Goal: Contribute content

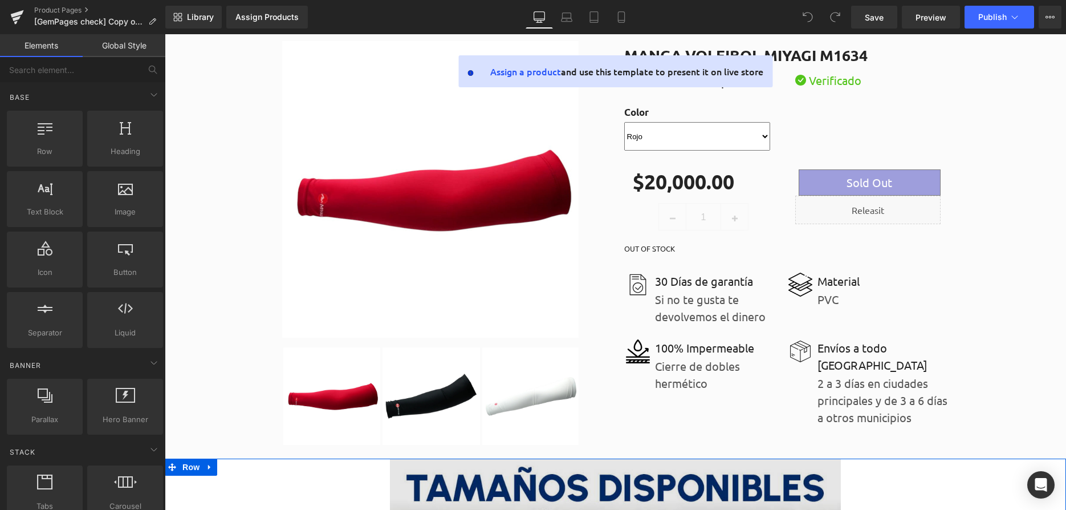
scroll to position [27, 0]
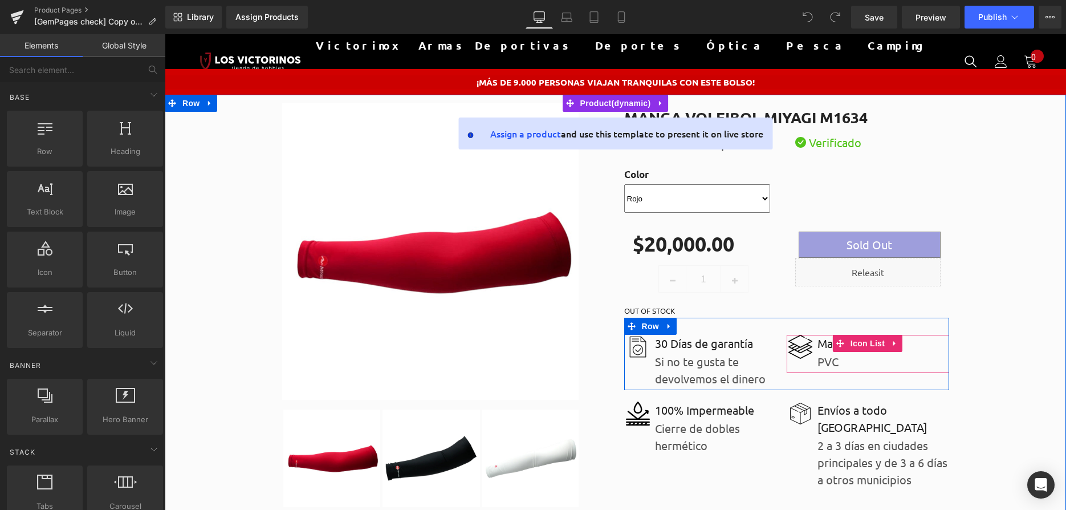
click at [897, 341] on link at bounding box center [895, 343] width 15 height 17
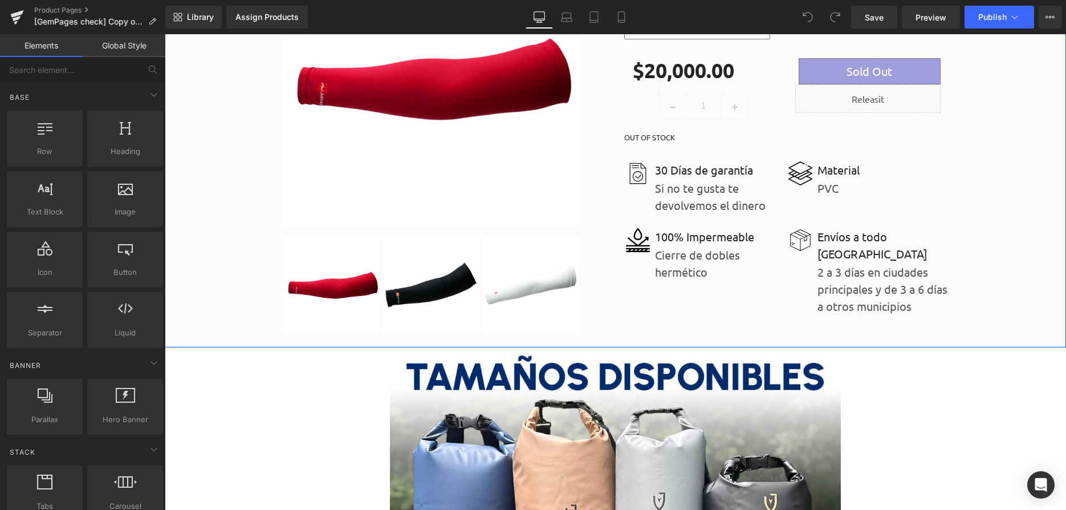
click at [776, 278] on p "Cierre de dobles hermético" at bounding box center [721, 263] width 132 height 34
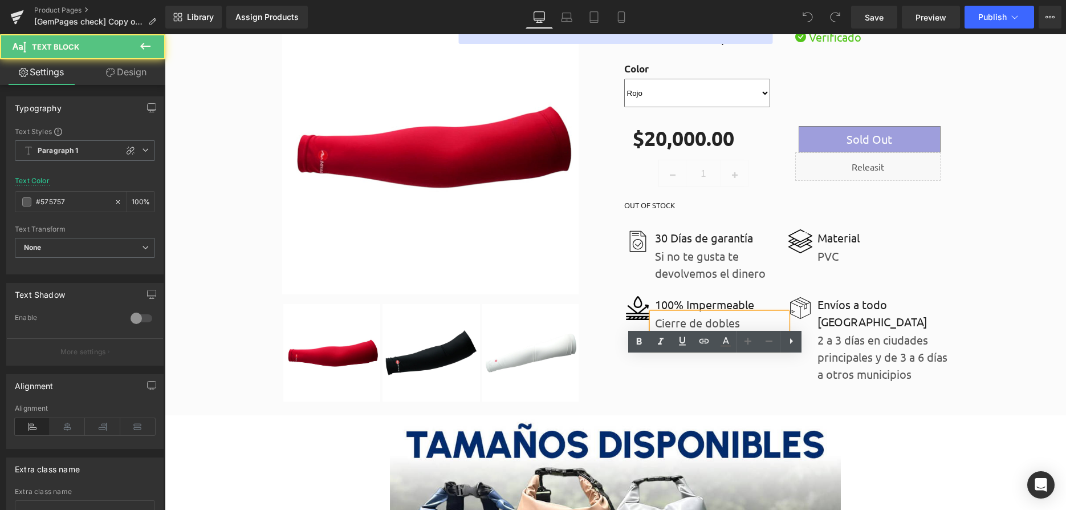
scroll to position [91, 0]
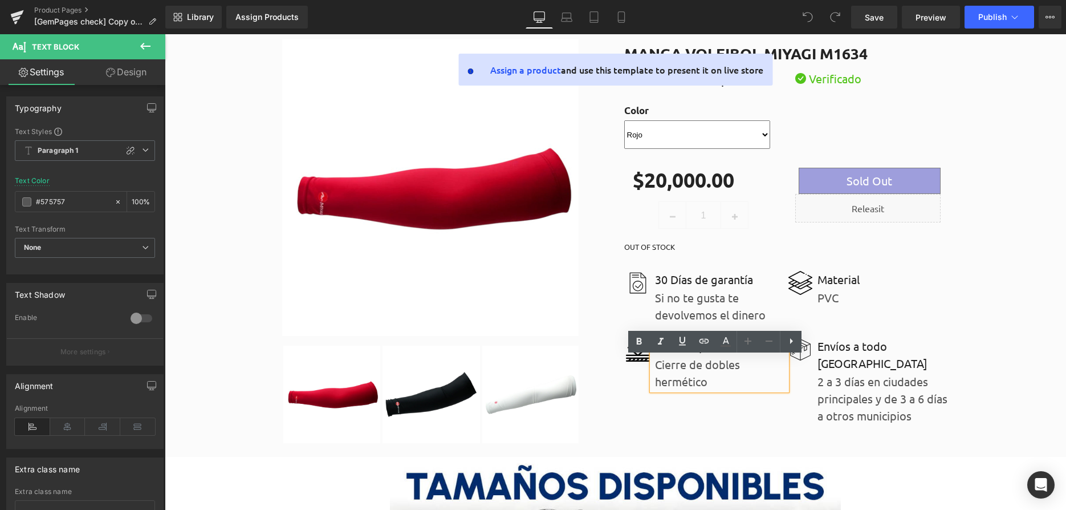
click at [804, 214] on div "Liquid" at bounding box center [867, 208] width 145 height 29
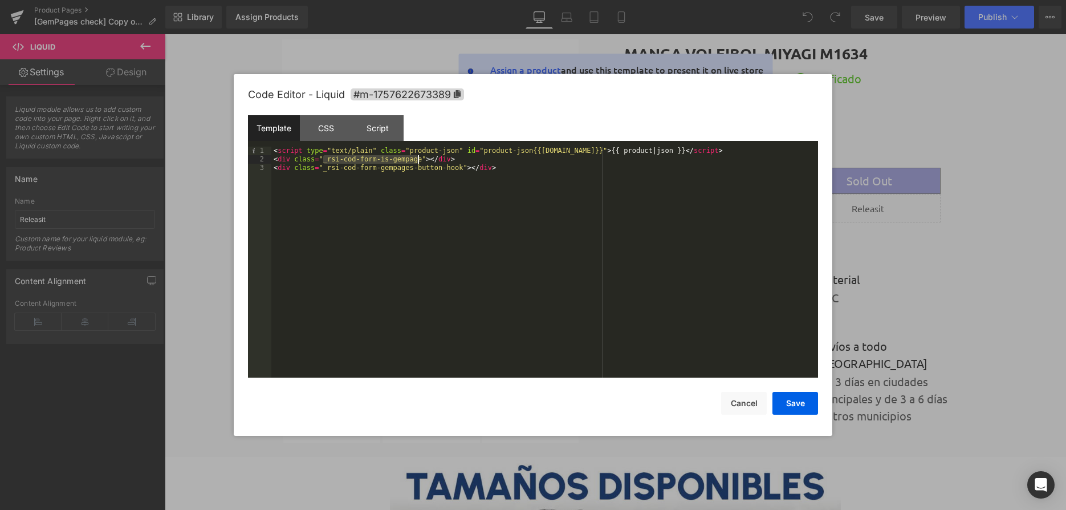
drag, startPoint x: 324, startPoint y: 161, endPoint x: 421, endPoint y: 161, distance: 96.9
click at [421, 161] on div "< script type = "text/plain" class = "product-json" id = "product-json{{[DOMAIN…" at bounding box center [544, 271] width 547 height 248
click at [517, 164] on div "< script type = "text/plain" class = "product-json" id = "product-json{{[DOMAIN…" at bounding box center [544, 271] width 547 height 248
click at [793, 408] on button "Save" at bounding box center [795, 403] width 46 height 23
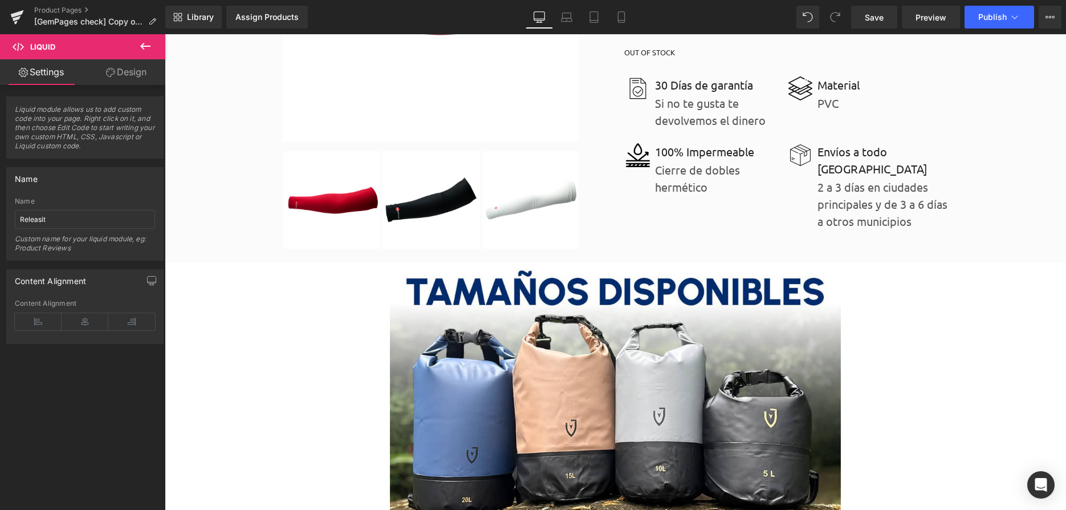
scroll to position [374, 0]
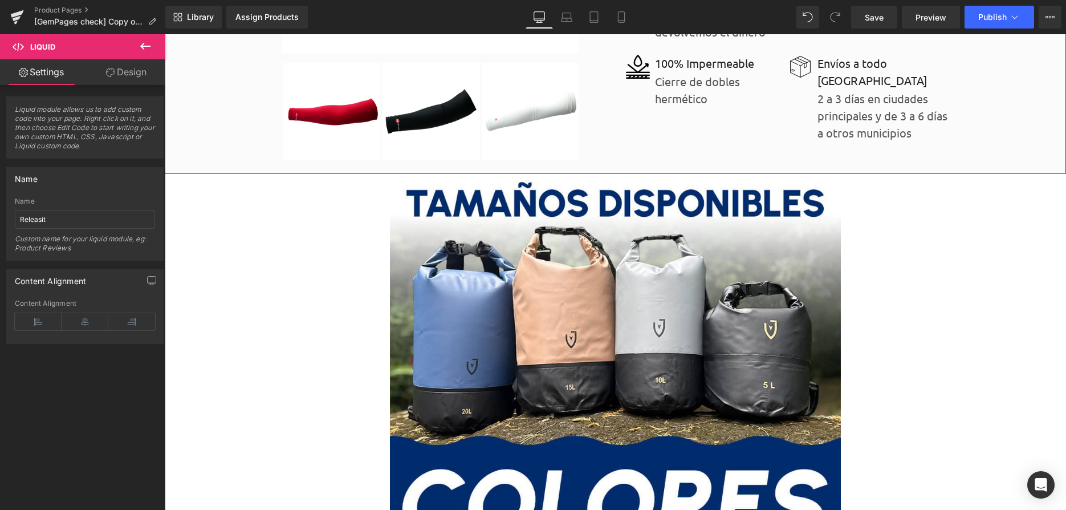
click at [991, 31] on div "Library Assign Products Product Preview No product match your search. Please tr…" at bounding box center [615, 17] width 901 height 34
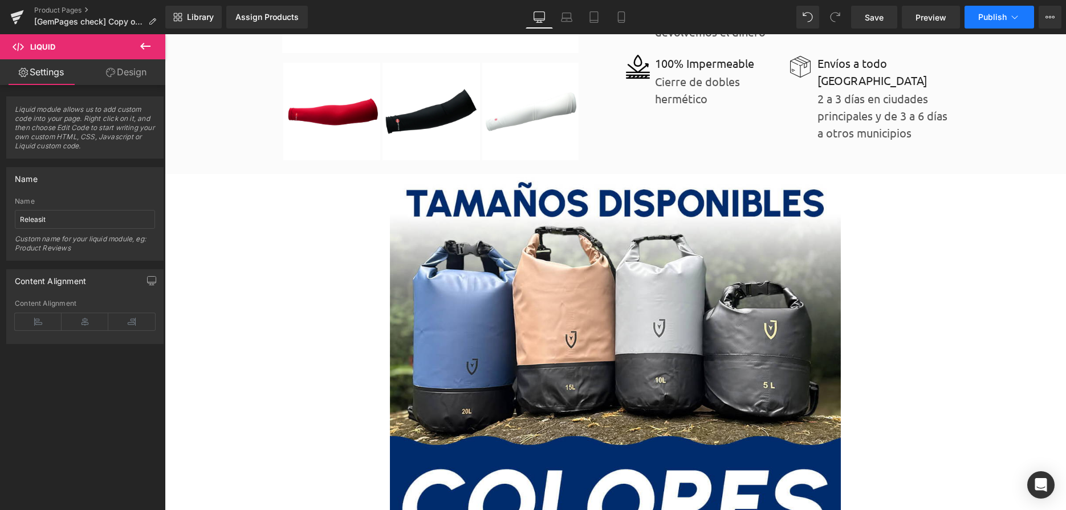
click at [988, 22] on button "Publish" at bounding box center [1000, 17] width 70 height 23
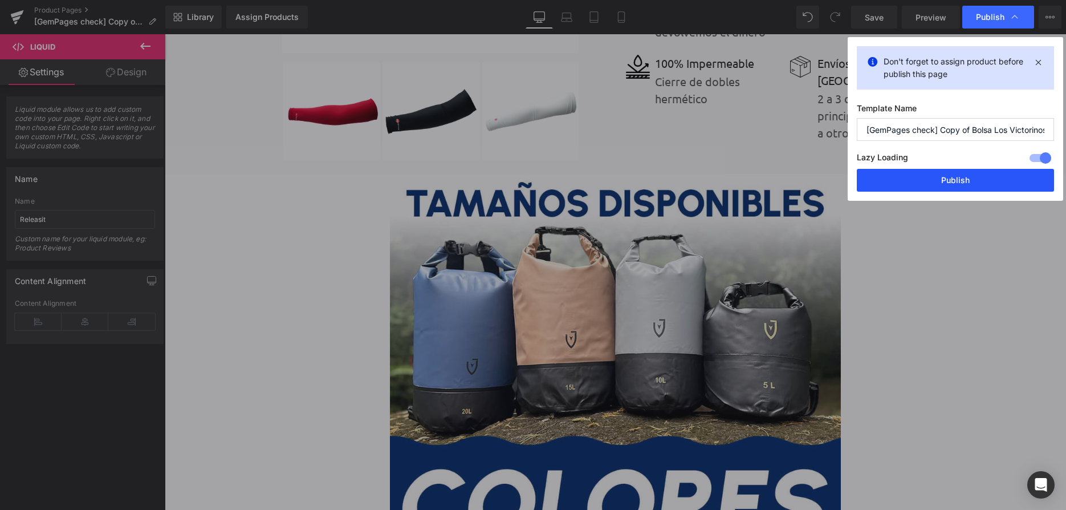
click at [941, 175] on button "Publish" at bounding box center [955, 180] width 197 height 23
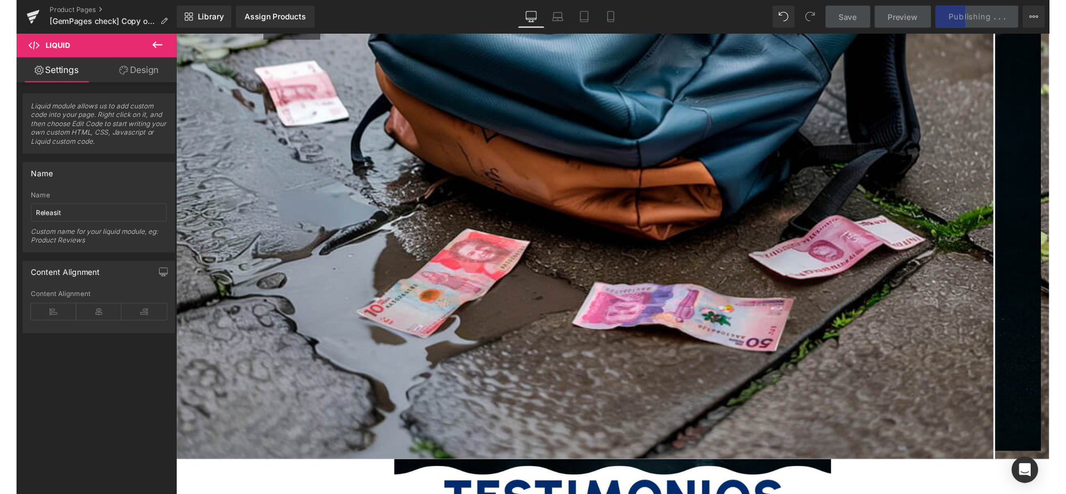
scroll to position [0, 0]
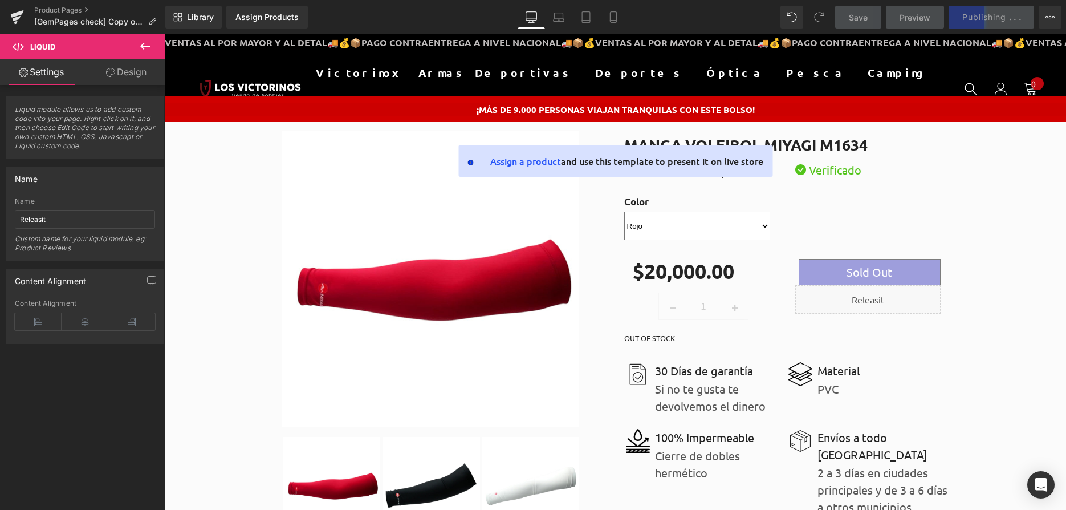
drag, startPoint x: 1061, startPoint y: 117, endPoint x: 1219, endPoint y: 59, distance: 167.9
